Goal: Information Seeking & Learning: Learn about a topic

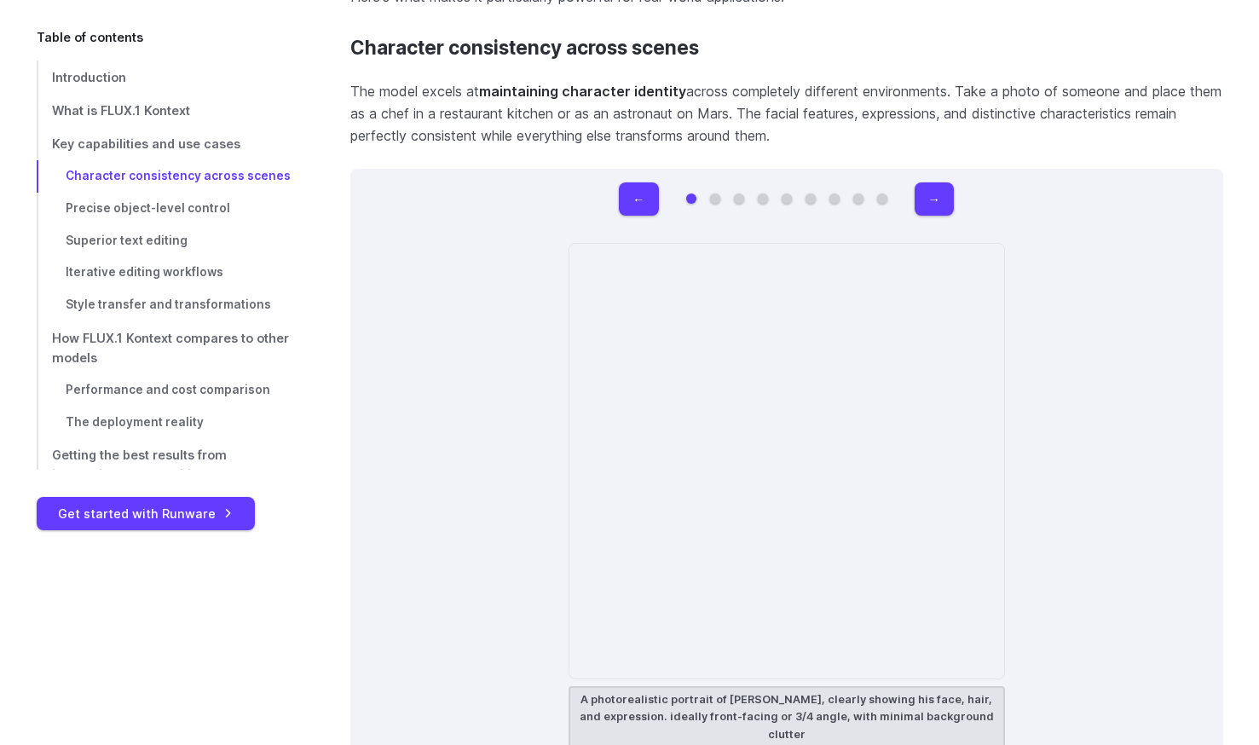
scroll to position [4912, 0]
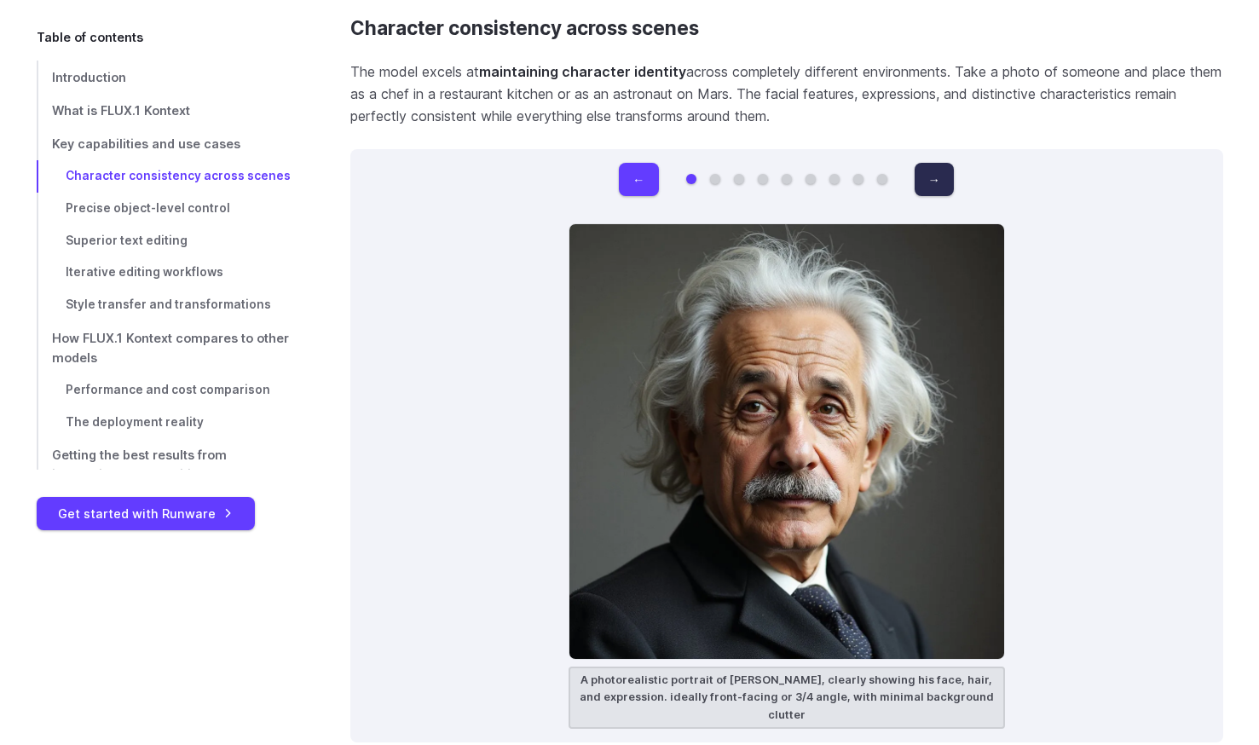
click at [925, 183] on button "→" at bounding box center [934, 179] width 39 height 33
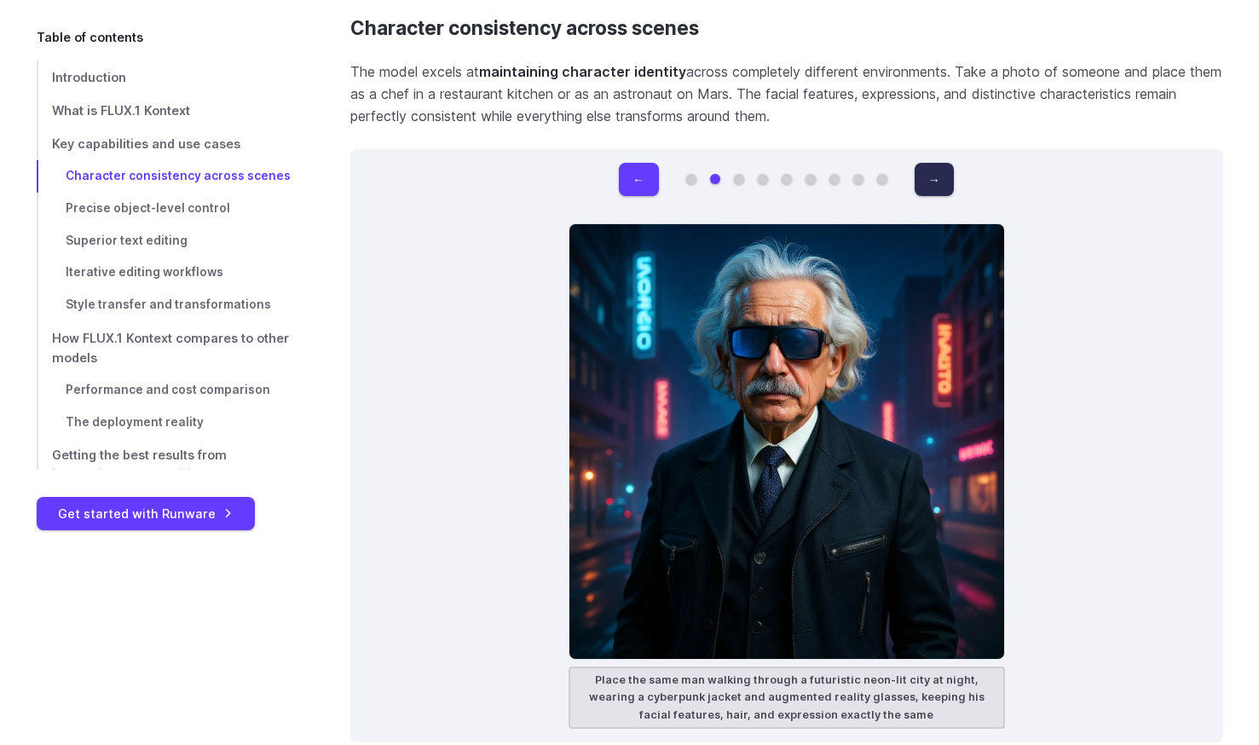
click at [925, 183] on button "→" at bounding box center [934, 179] width 39 height 33
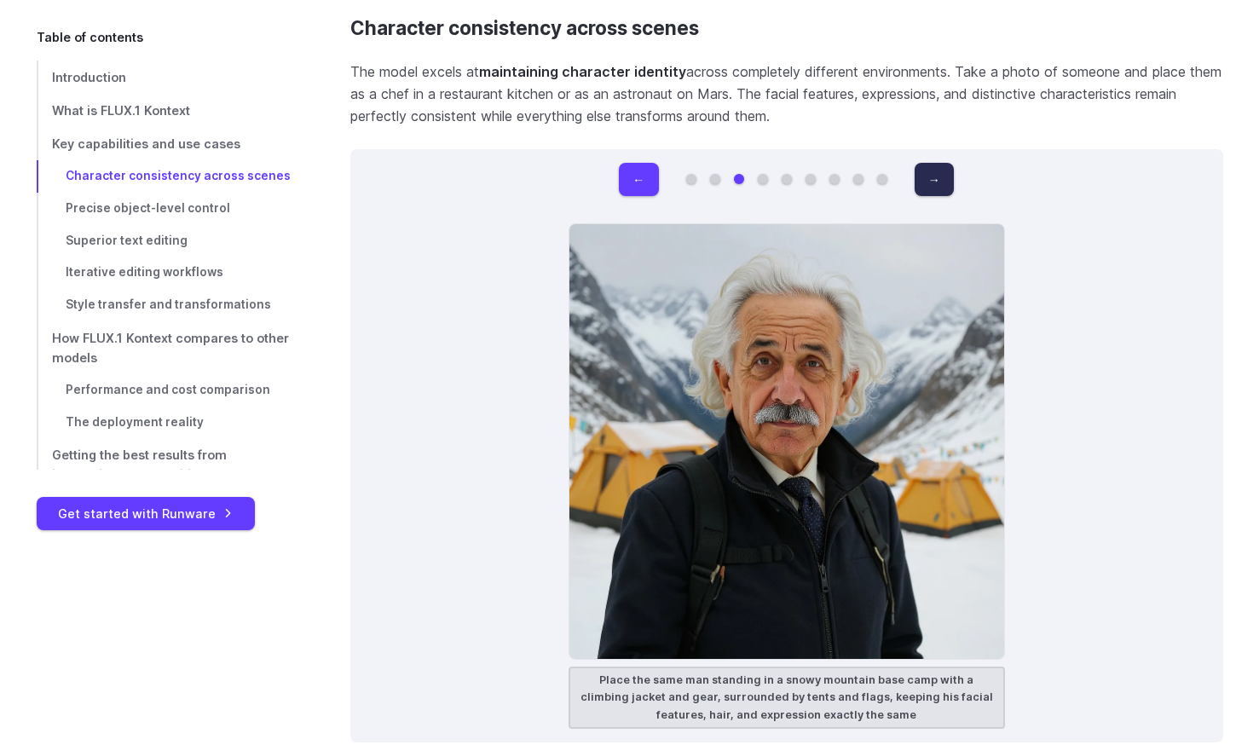
click at [925, 183] on button "→" at bounding box center [934, 179] width 39 height 33
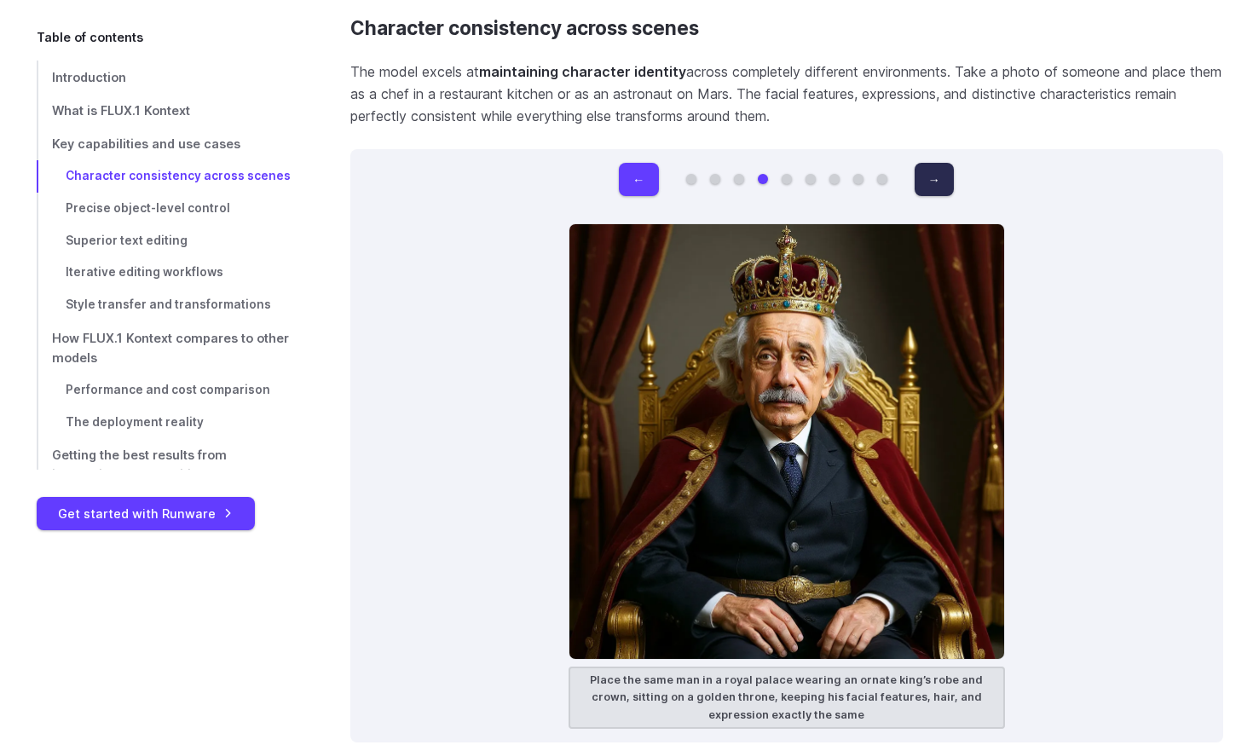
click at [925, 183] on button "→" at bounding box center [934, 179] width 39 height 33
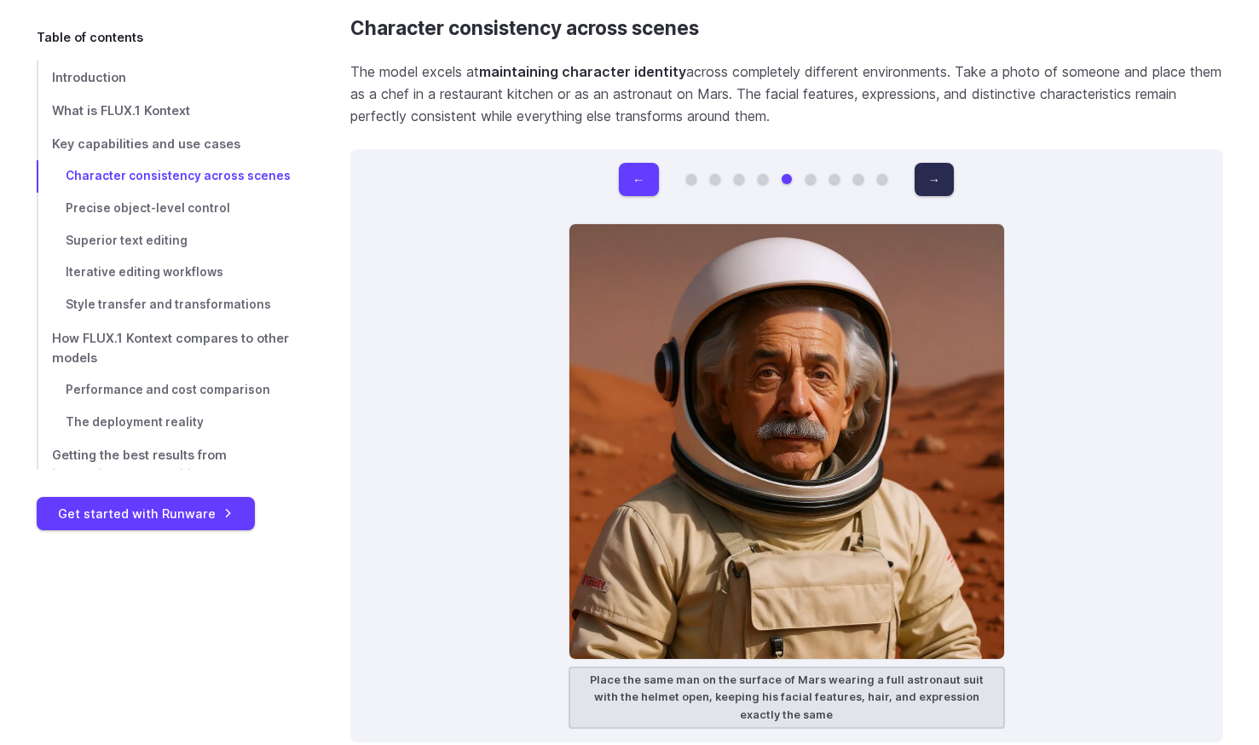
click at [925, 183] on button "→" at bounding box center [934, 179] width 39 height 33
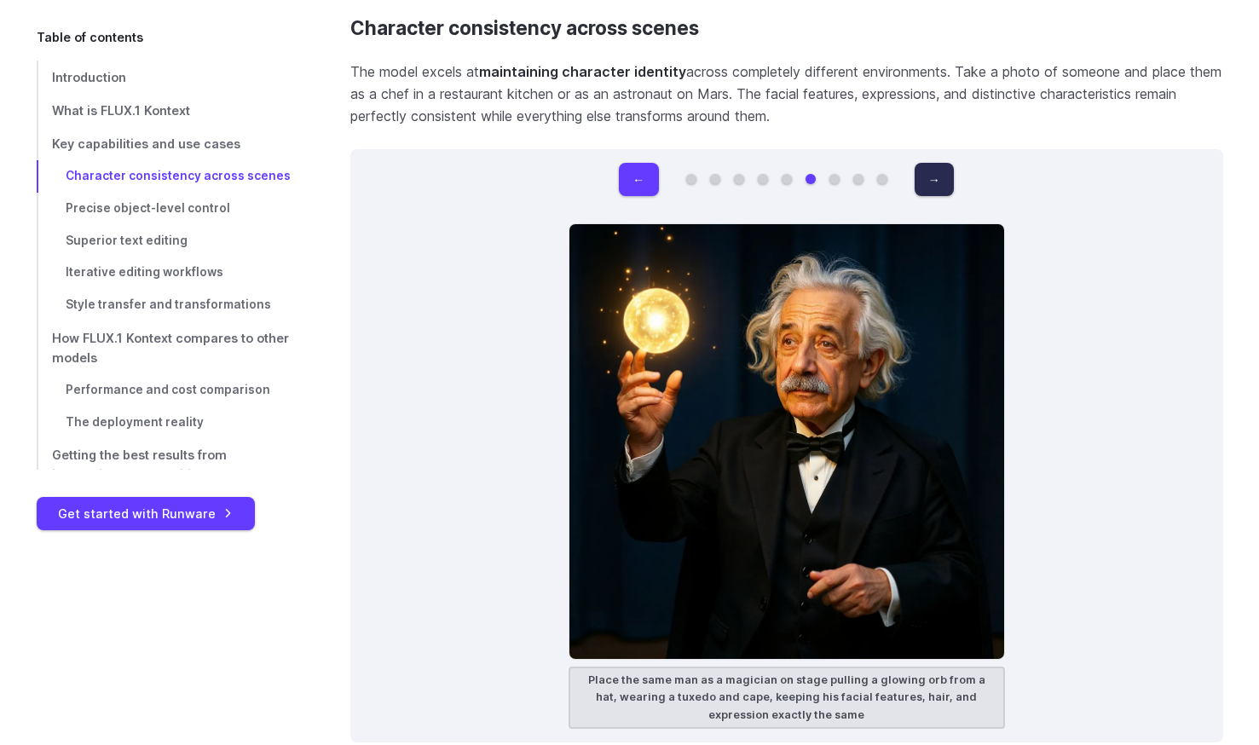
click at [925, 183] on button "→" at bounding box center [934, 179] width 39 height 33
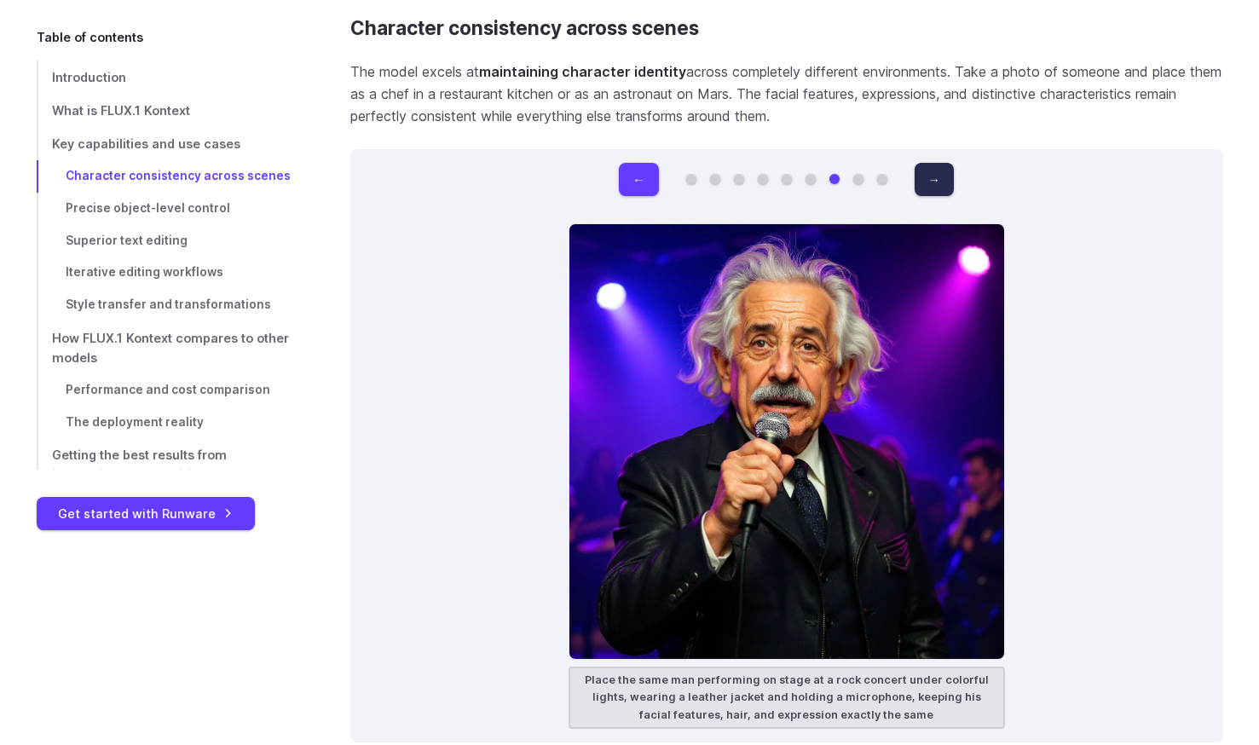
click at [925, 183] on button "→" at bounding box center [934, 179] width 39 height 33
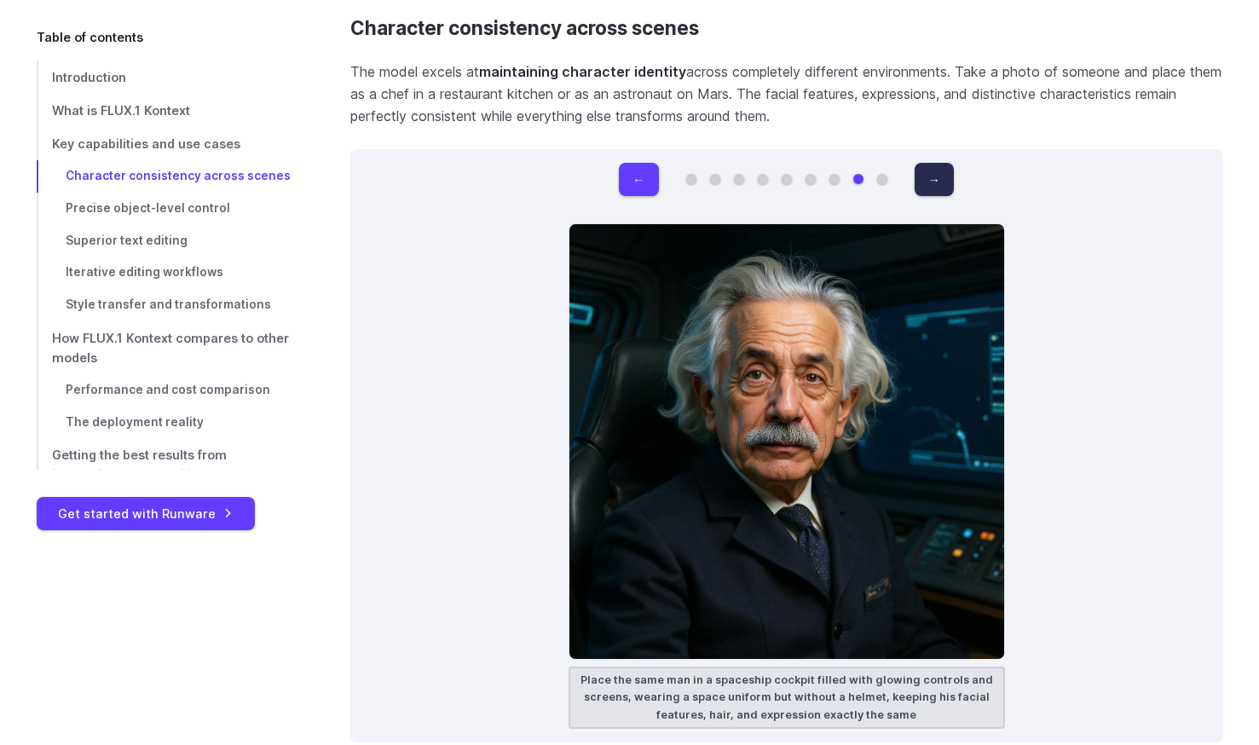
click at [925, 183] on button "→" at bounding box center [934, 179] width 39 height 33
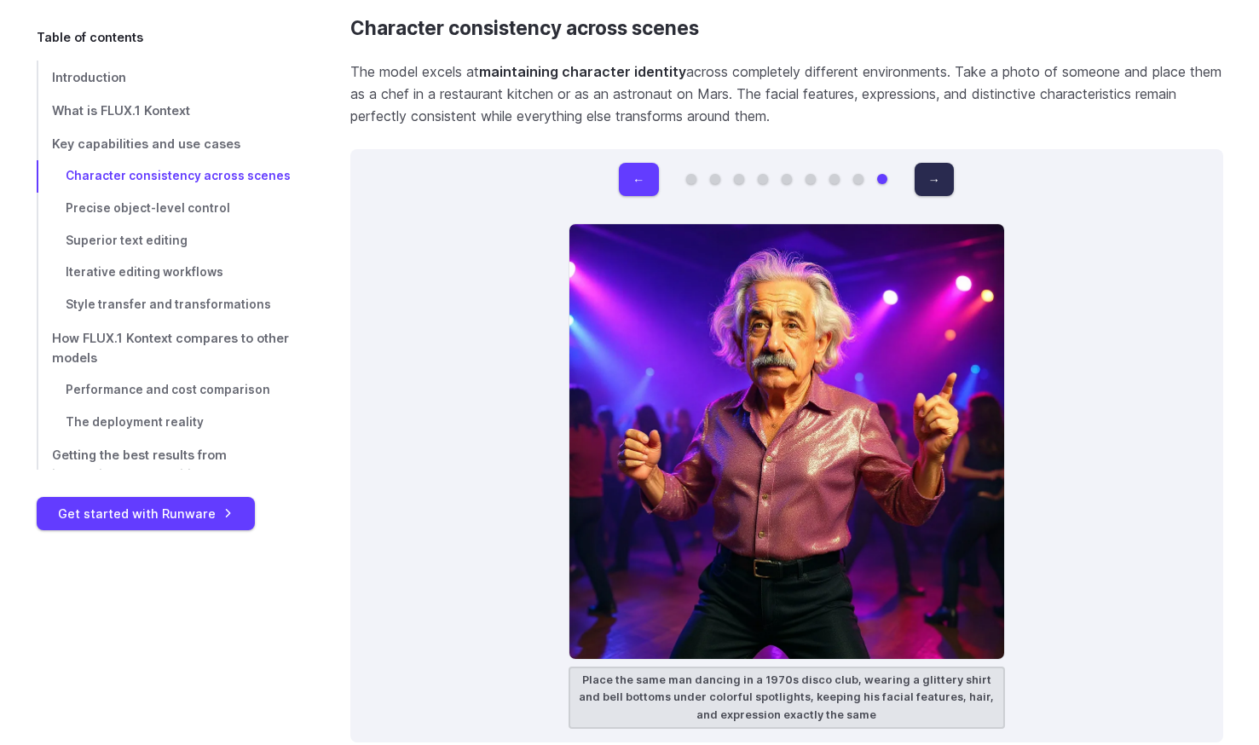
click at [925, 183] on button "→" at bounding box center [934, 179] width 39 height 33
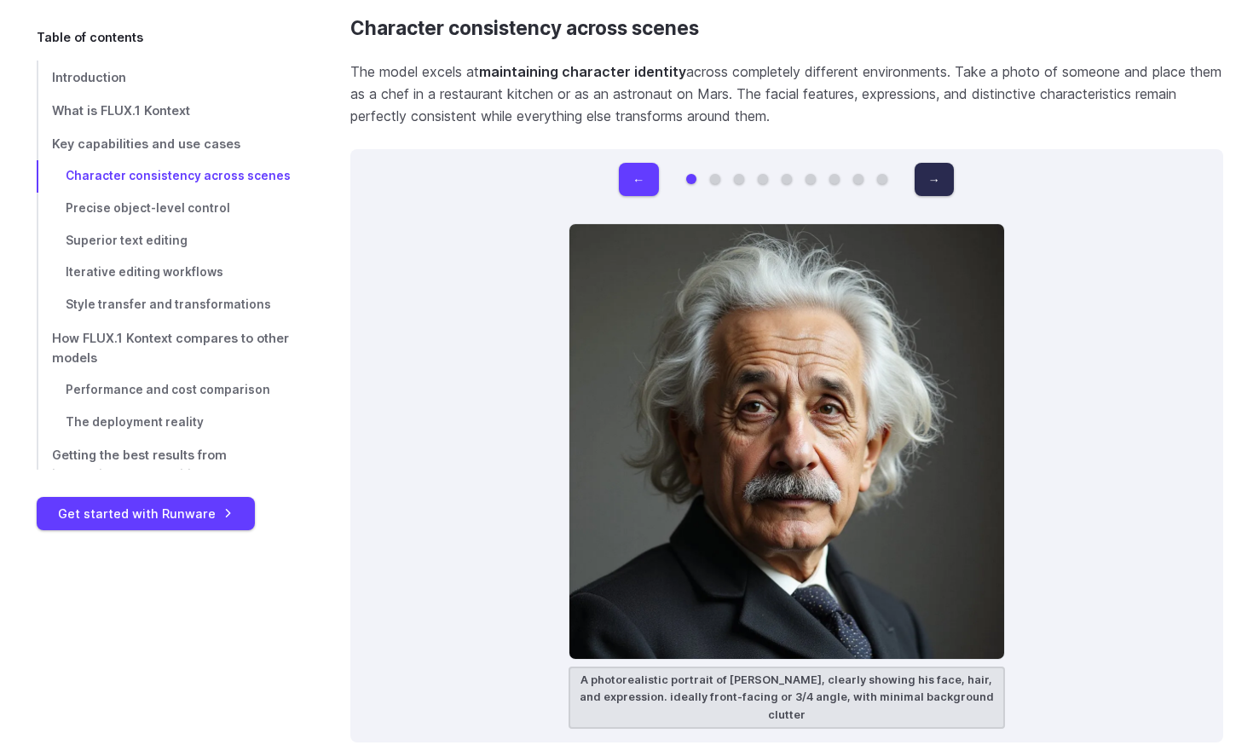
click at [925, 183] on button "→" at bounding box center [934, 179] width 39 height 33
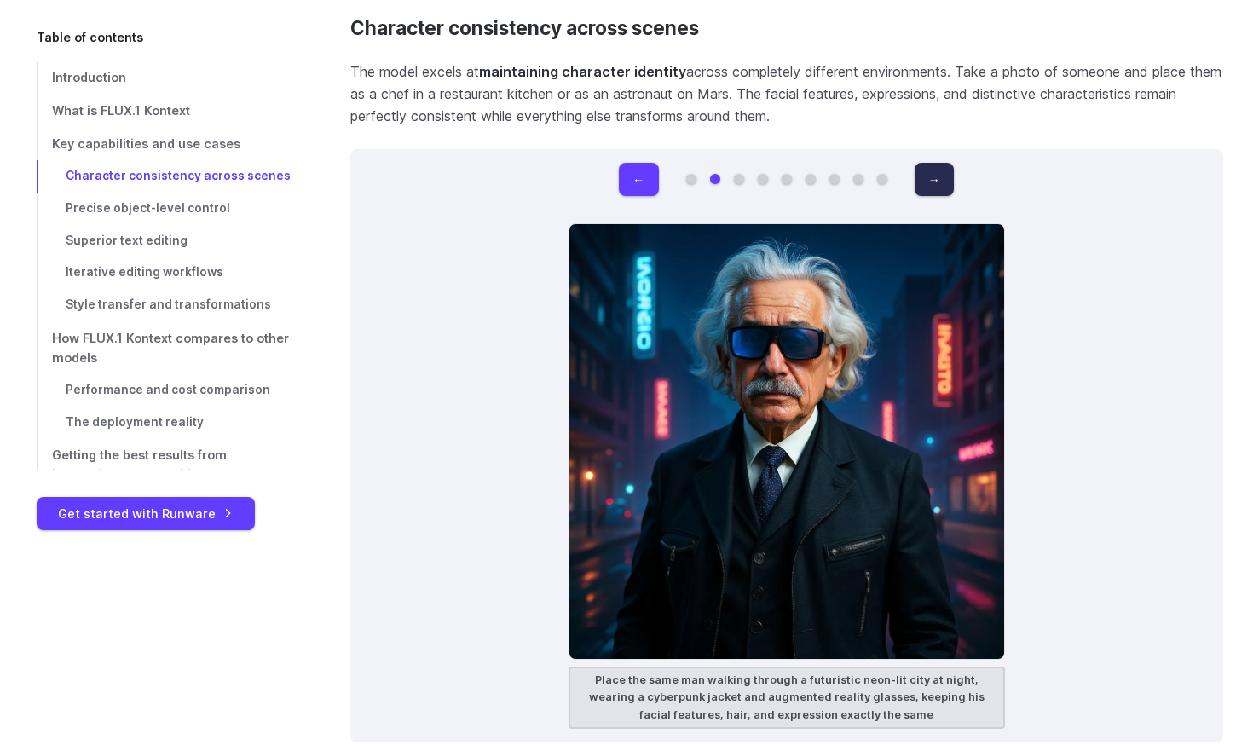
click at [925, 183] on button "→" at bounding box center [934, 179] width 39 height 33
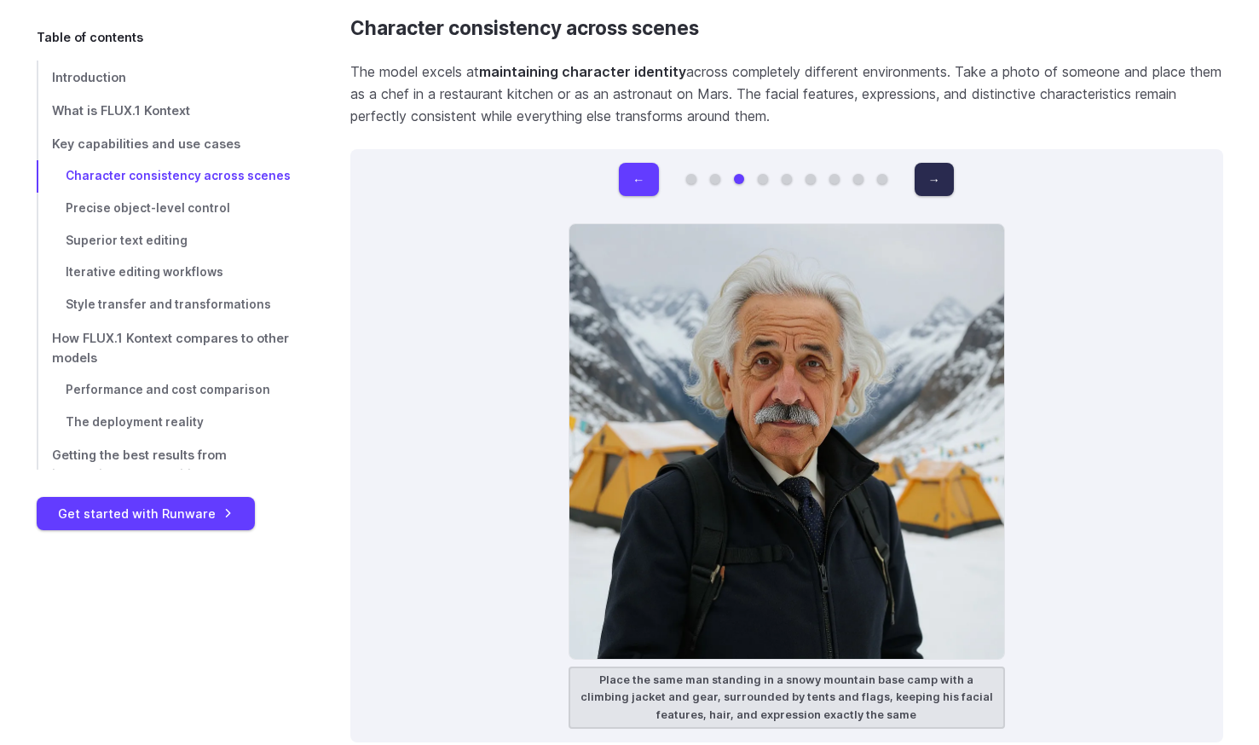
click at [925, 183] on button "→" at bounding box center [934, 179] width 39 height 33
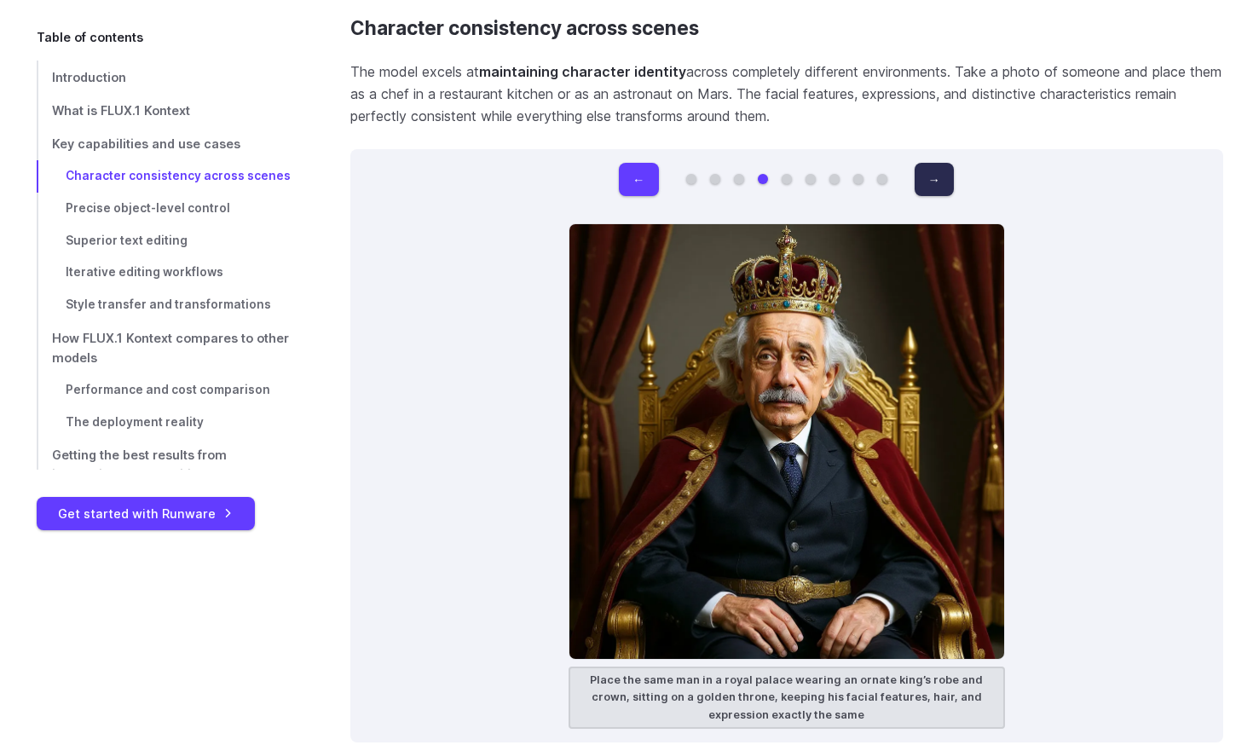
click at [925, 183] on button "→" at bounding box center [934, 179] width 39 height 33
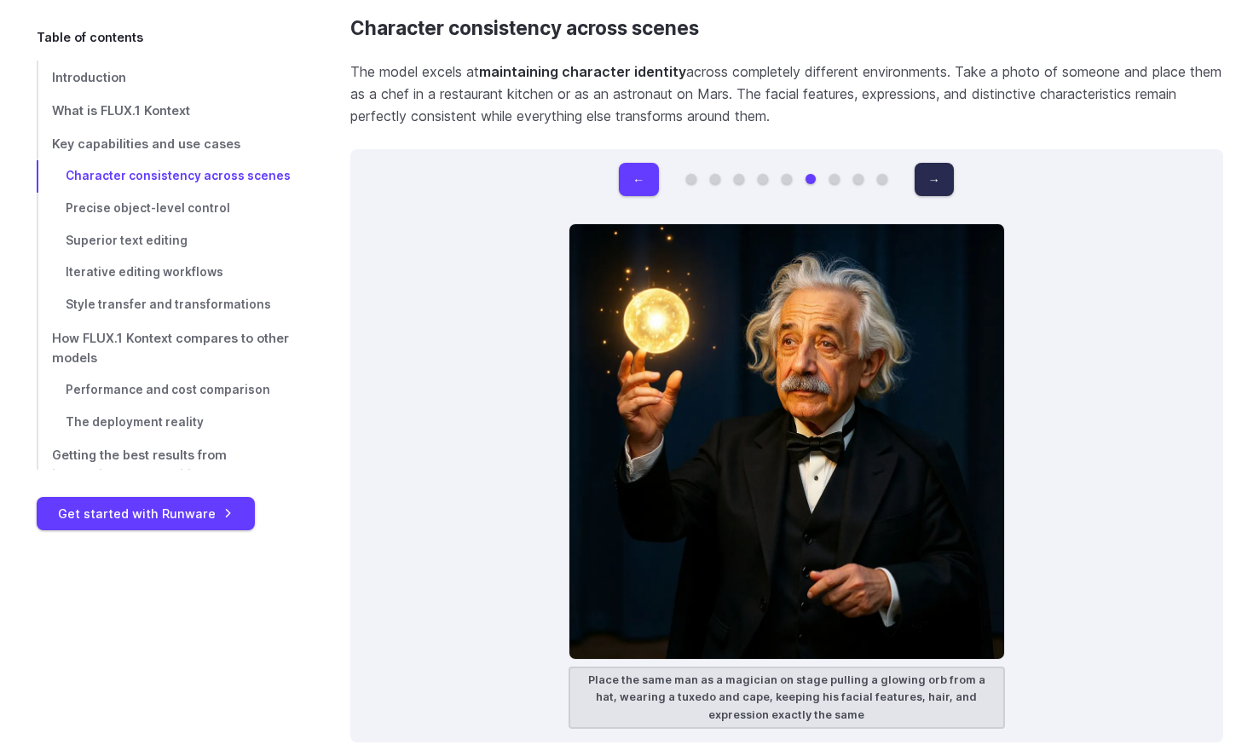
click at [925, 183] on button "→" at bounding box center [934, 179] width 39 height 33
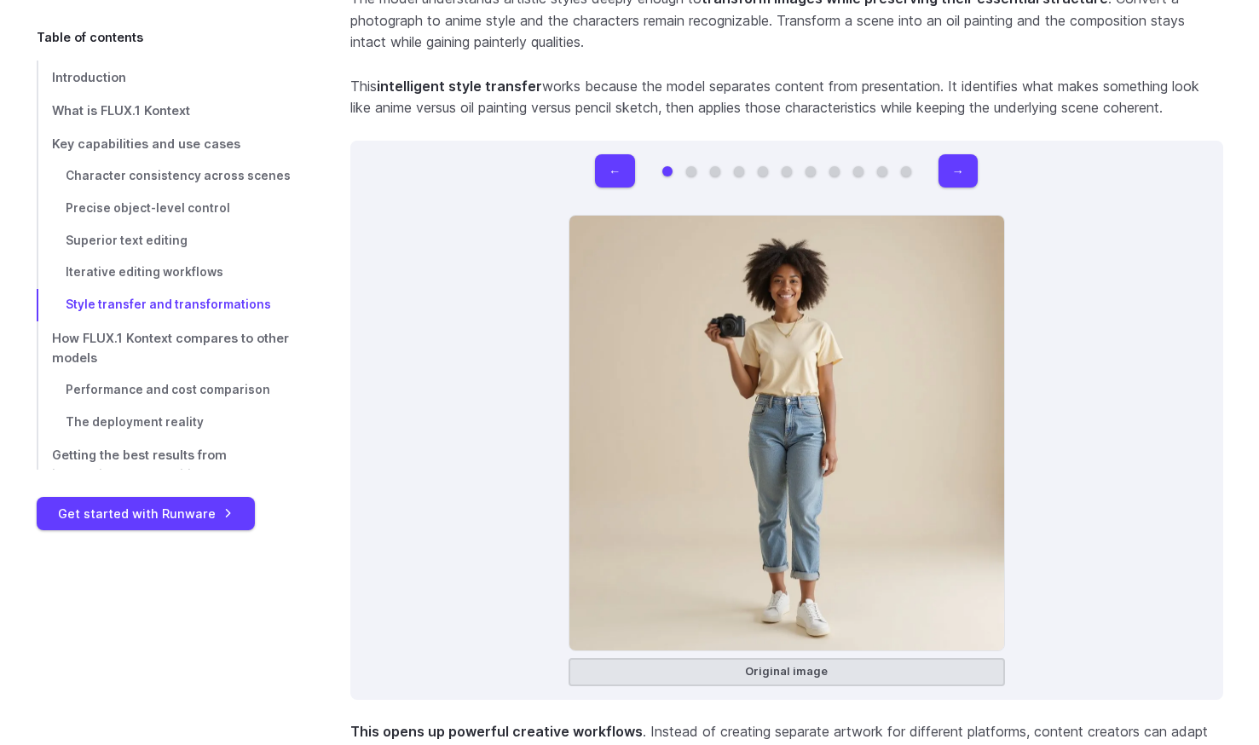
scroll to position [11222, 0]
click at [961, 158] on button "→" at bounding box center [958, 169] width 39 height 33
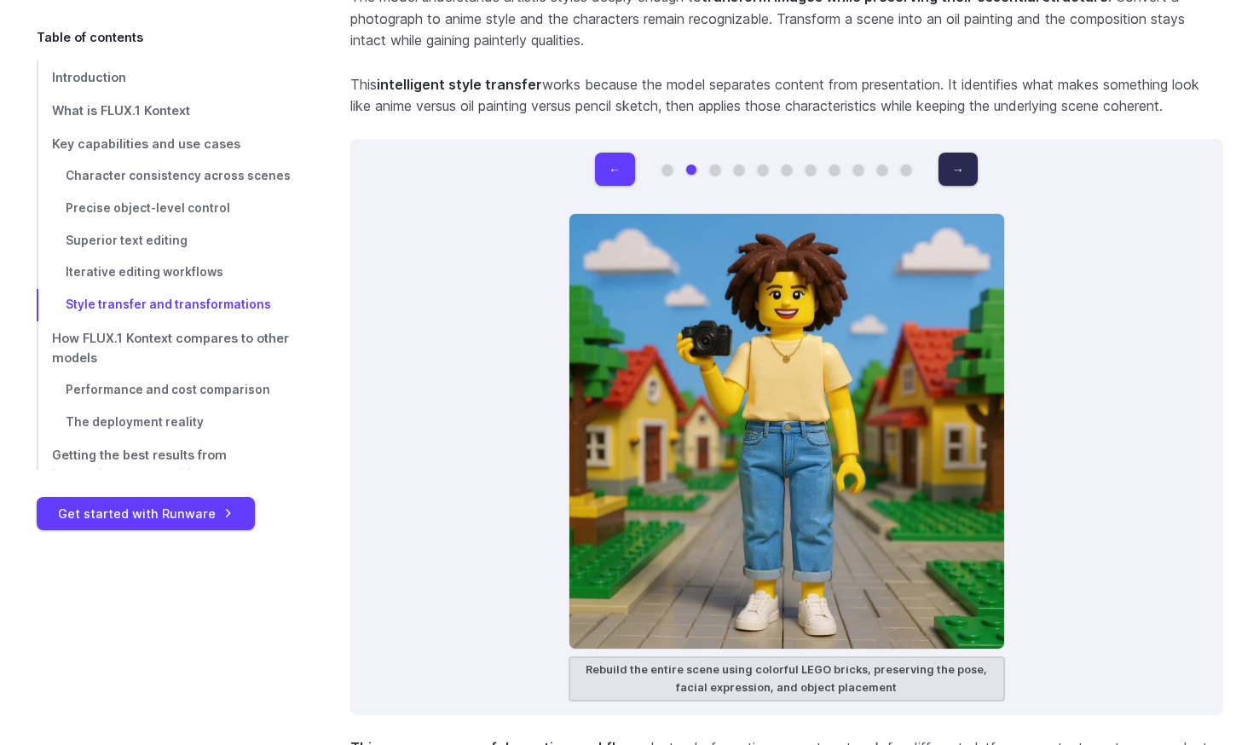
click at [961, 158] on button "→" at bounding box center [958, 169] width 39 height 33
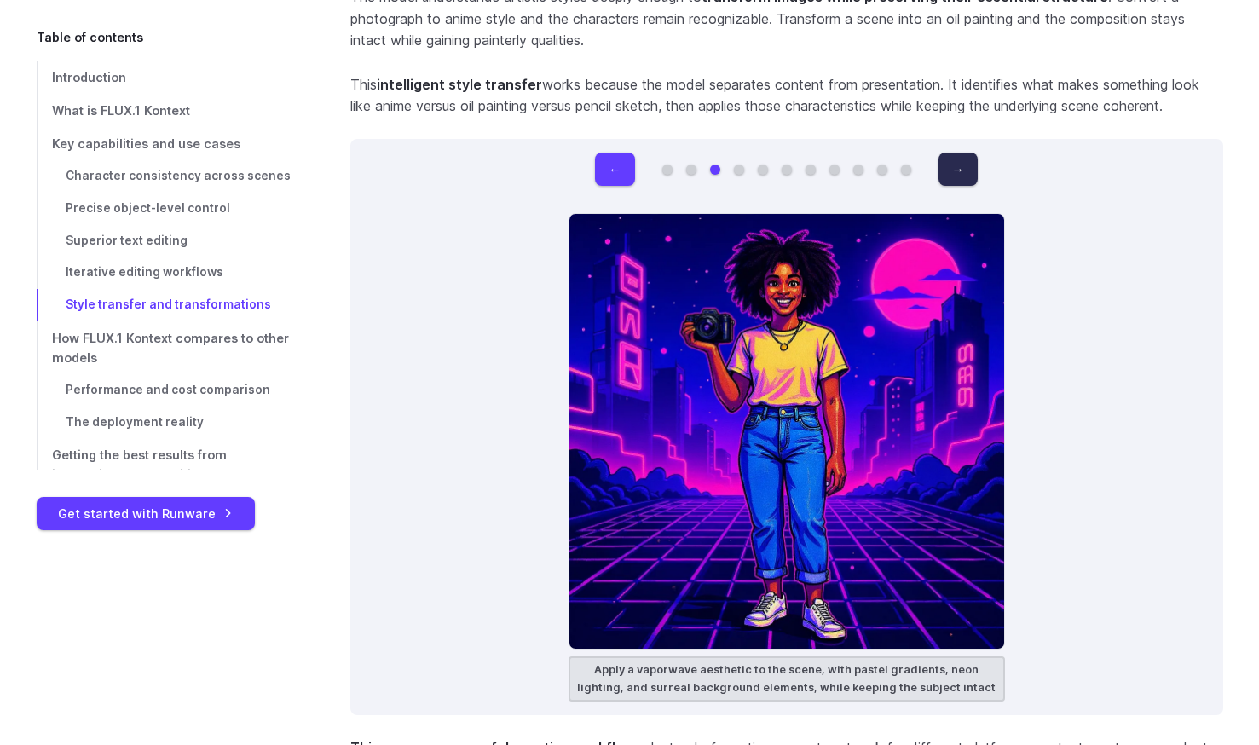
click at [961, 158] on button "→" at bounding box center [958, 169] width 39 height 33
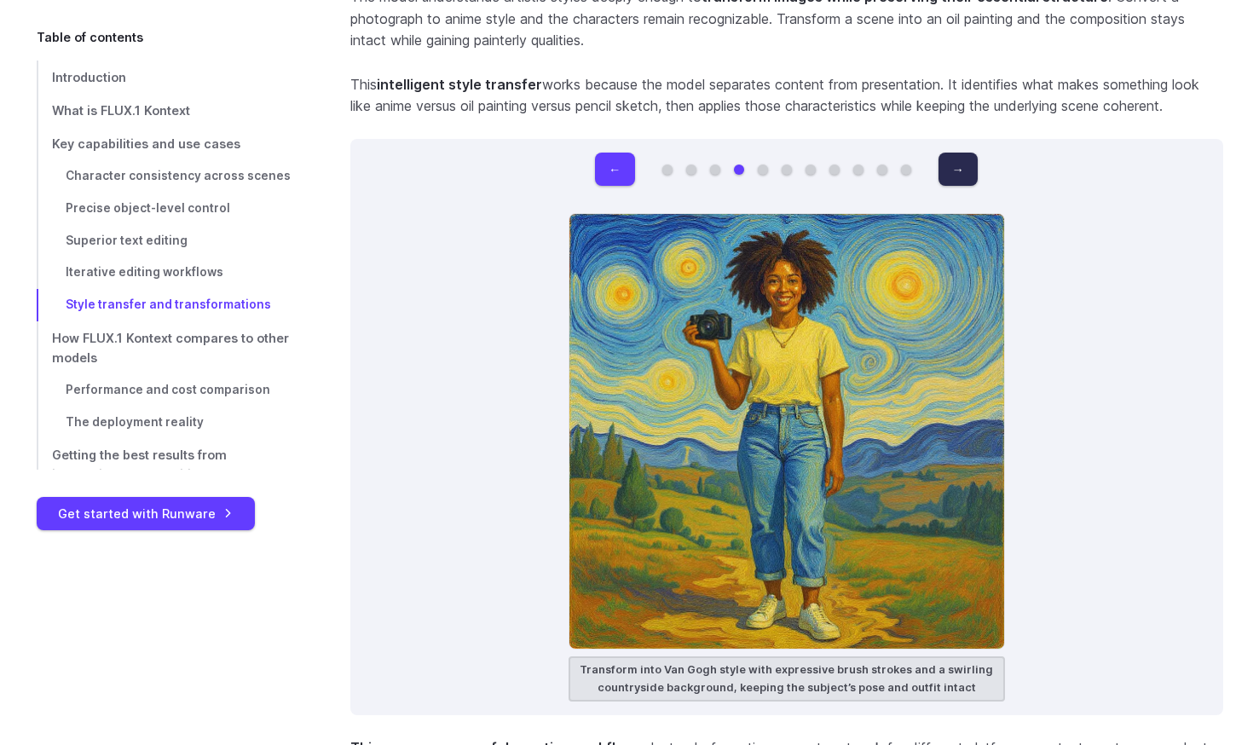
click at [961, 158] on button "→" at bounding box center [958, 169] width 39 height 33
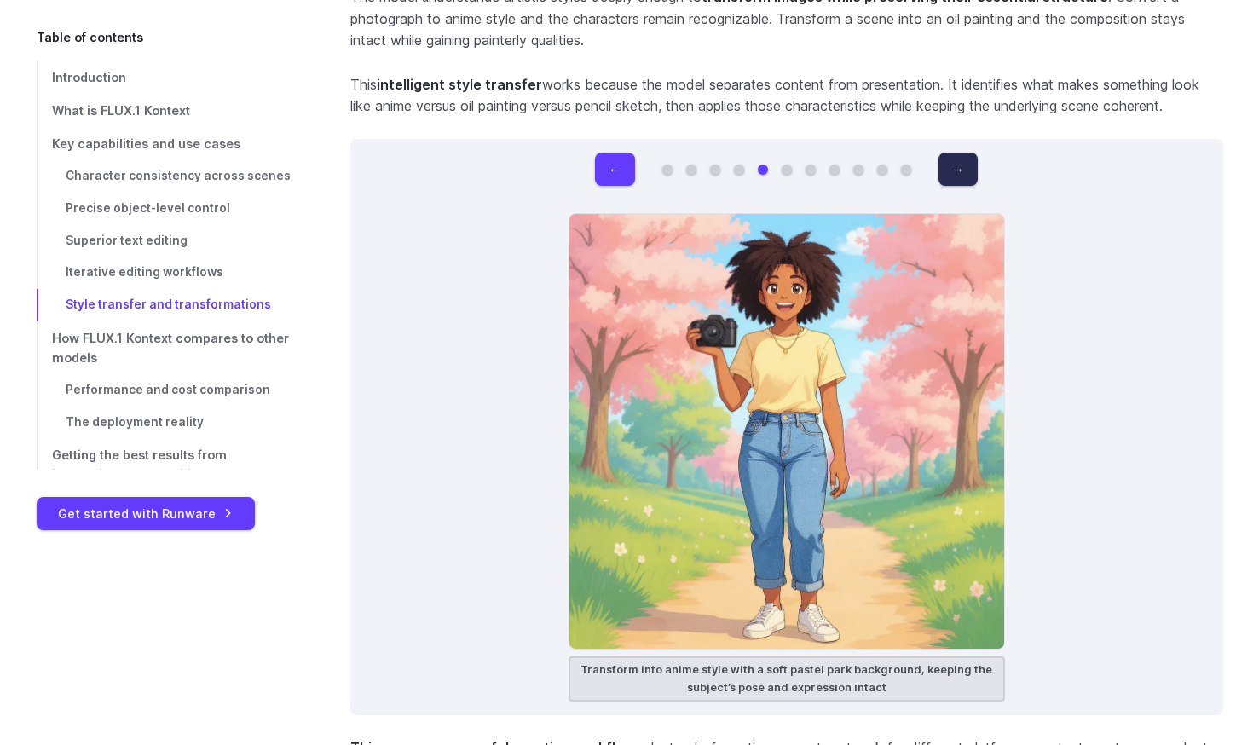
click at [961, 158] on button "→" at bounding box center [958, 169] width 39 height 33
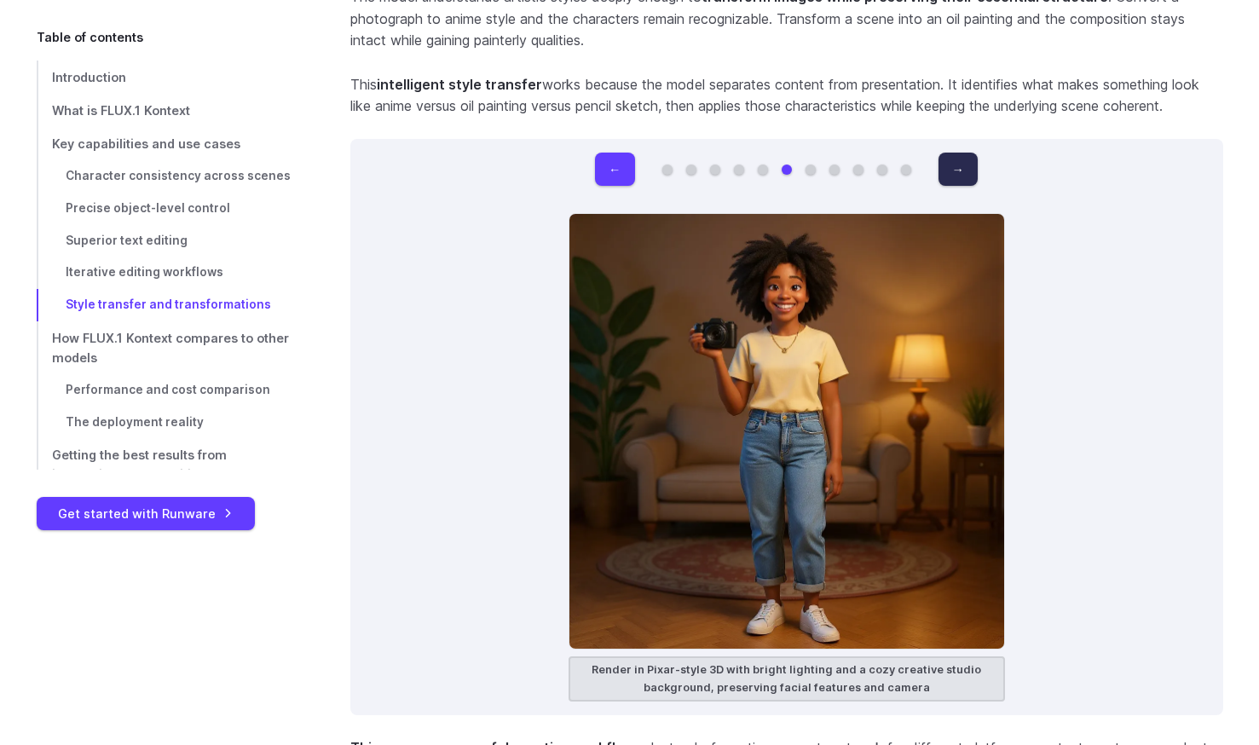
click at [961, 158] on button "→" at bounding box center [958, 169] width 39 height 33
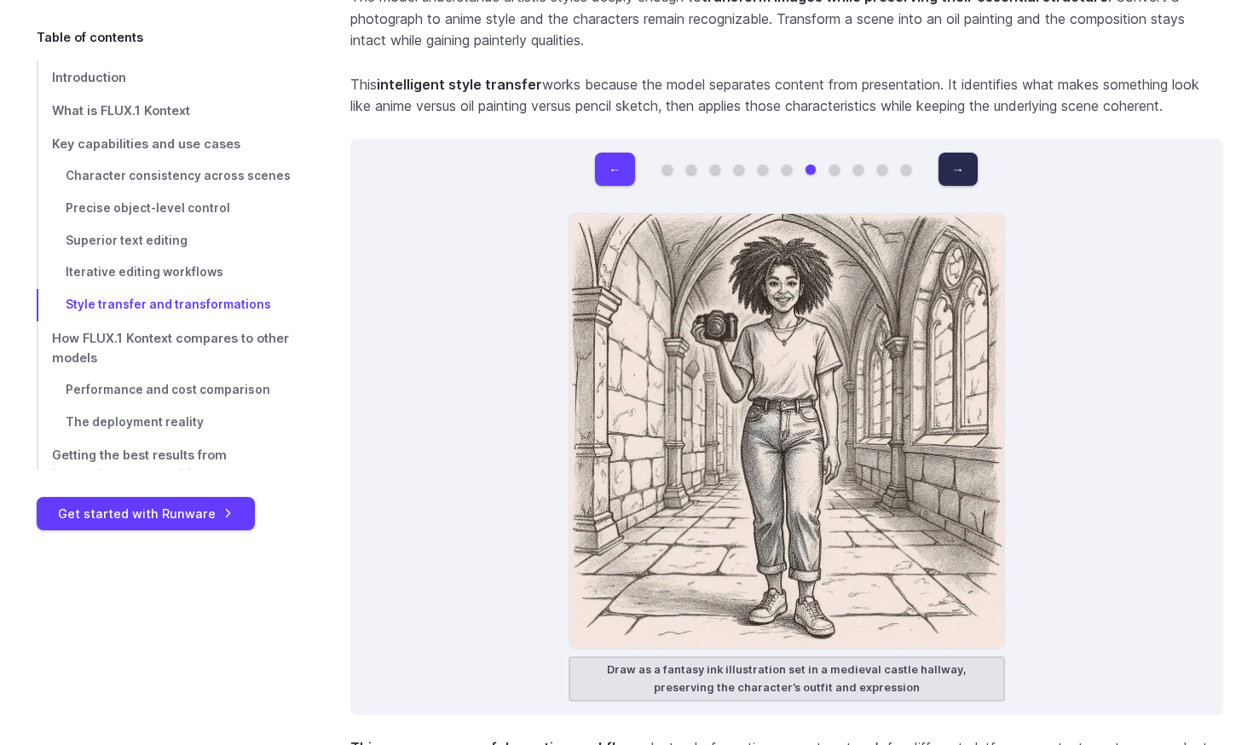
click at [961, 158] on button "→" at bounding box center [958, 169] width 39 height 33
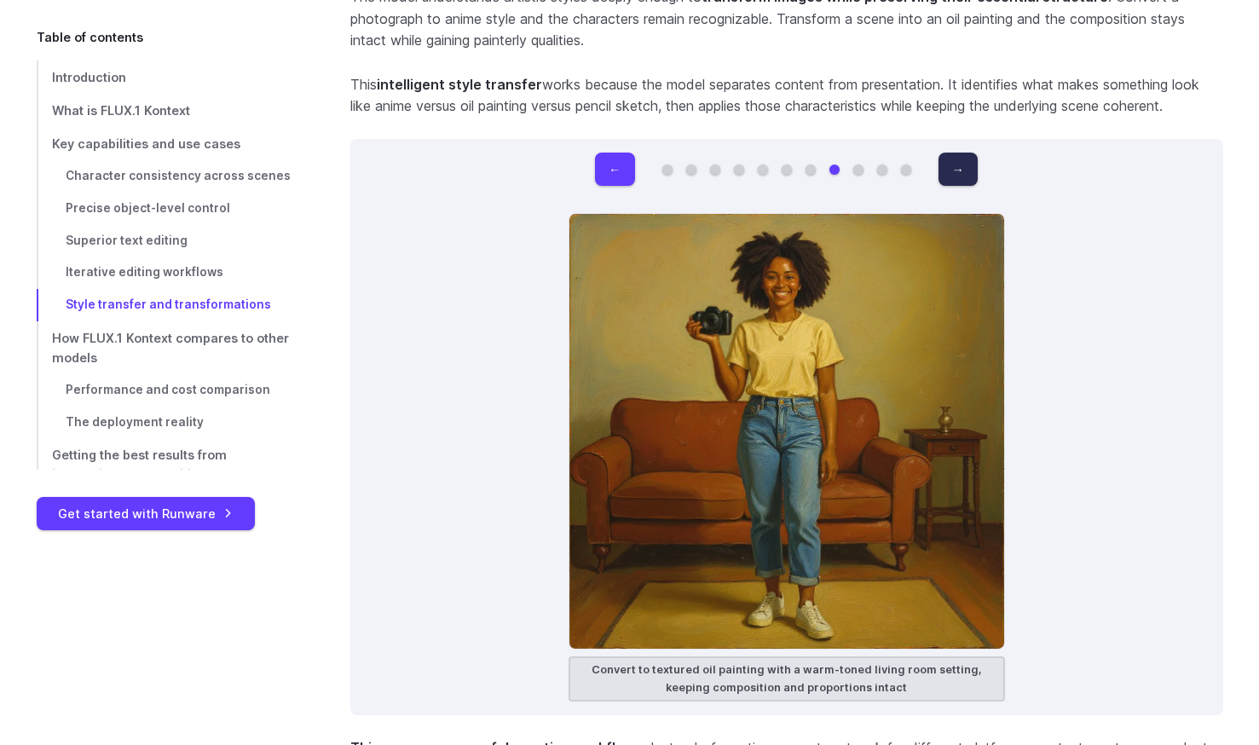
click at [961, 158] on button "→" at bounding box center [958, 169] width 39 height 33
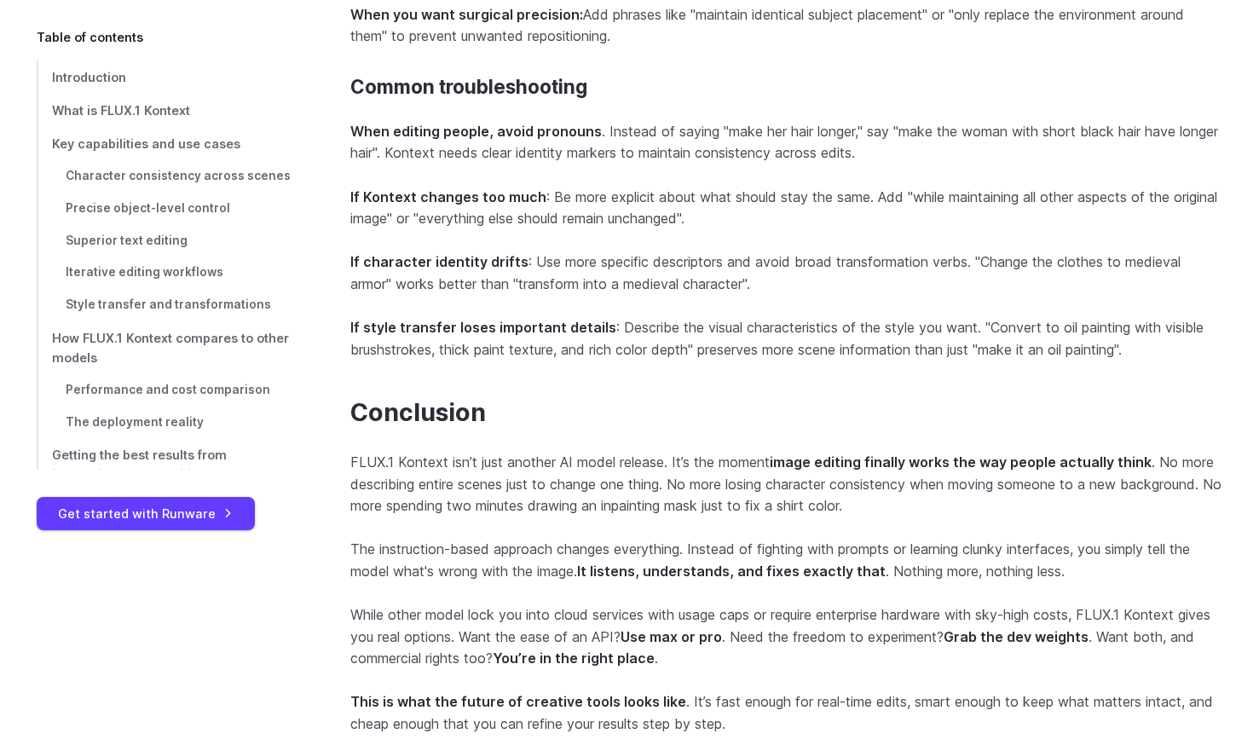
scroll to position [16755, 0]
